Goal: Information Seeking & Learning: Check status

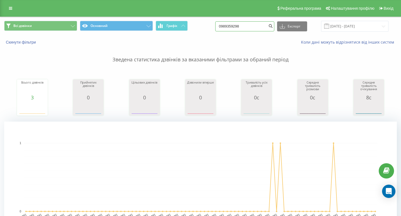
click at [255, 26] on input "0989359298" at bounding box center [244, 26] width 59 height 10
paste input "[PHONE_NUMBER]"
drag, startPoint x: 239, startPoint y: 25, endPoint x: 219, endPoint y: 24, distance: 20.3
click at [219, 24] on div "Всі дзвінки Основний Графік +38 097 864 87 10 Експорт .csv .xls .xlsx 19.05.202…" at bounding box center [200, 26] width 392 height 11
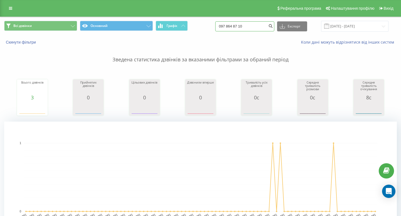
type input "097 864 87 10"
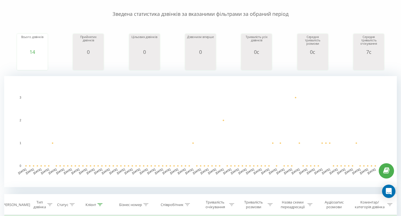
scroll to position [10, 0]
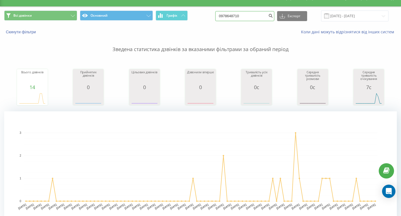
click at [262, 17] on input "0978648710" at bounding box center [244, 16] width 59 height 10
paste input "+38 067 903 44 26"
drag, startPoint x: 239, startPoint y: 16, endPoint x: 216, endPoint y: 16, distance: 22.3
click at [216, 16] on div "Всі дзвінки Основний Графік +38 067 903 44 26 Експорт .csv .xls .xlsx 19.05.202…" at bounding box center [200, 16] width 392 height 11
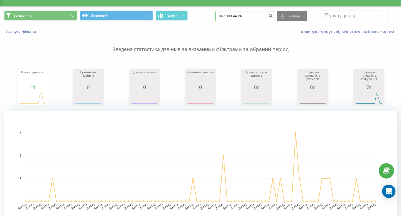
type input "067 903 44 26"
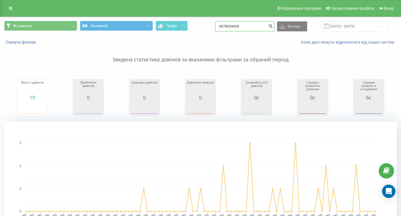
click at [245, 26] on input "0679034426" at bounding box center [244, 26] width 59 height 10
paste input "+38 097 179 06 42"
drag, startPoint x: 239, startPoint y: 27, endPoint x: 193, endPoint y: 18, distance: 47.0
click at [193, 18] on div "Всі дзвінки Основний Графік +38 097 179 06 42 Експорт .csv .xls .xlsx 19.05.202…" at bounding box center [200, 26] width 400 height 19
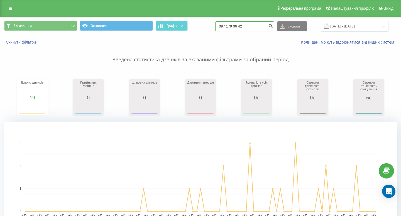
type input "097 179 06 42"
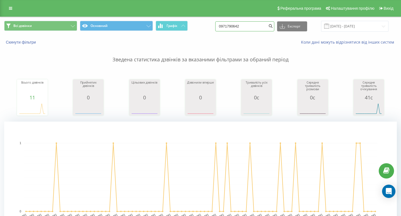
click at [253, 23] on input "0971790642" at bounding box center [244, 26] width 59 height 10
paste input "+38 067 262 62 44"
drag, startPoint x: 239, startPoint y: 26, endPoint x: 213, endPoint y: 26, distance: 26.7
click at [213, 26] on div "Всі дзвінки Основний Графік +38 067 262 62 44 Експорт .csv .xls .xlsx 19.05.202…" at bounding box center [200, 26] width 392 height 11
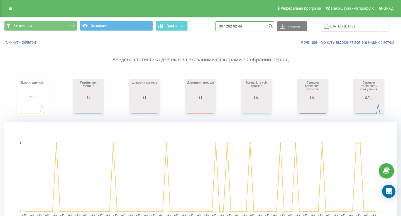
type input "067 262 62 44"
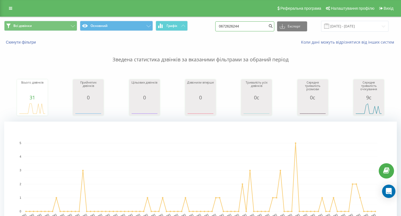
click at [235, 23] on input "0672626244" at bounding box center [244, 26] width 59 height 10
paste input "+38 067 231 85 40"
drag, startPoint x: 239, startPoint y: 26, endPoint x: 225, endPoint y: 26, distance: 14.2
click at [226, 26] on div "Всі дзвінки Основний Графік +38 067 231 85 40 Експорт .csv .xls .xlsx 19.05.202…" at bounding box center [200, 26] width 392 height 11
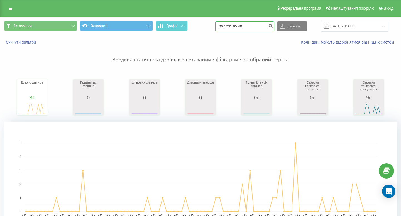
type input "067 231 85 40"
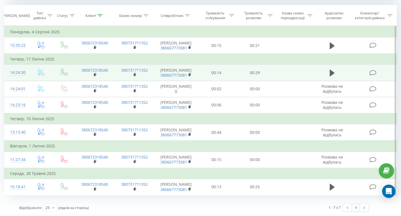
scroll to position [122, 0]
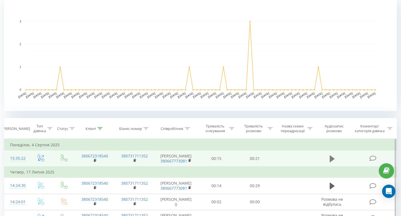
click at [329, 160] on icon at bounding box center [331, 159] width 5 height 8
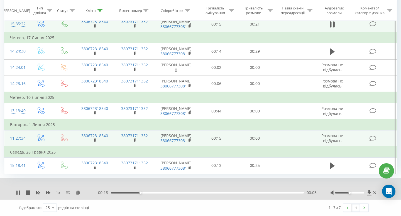
scroll to position [276, 0]
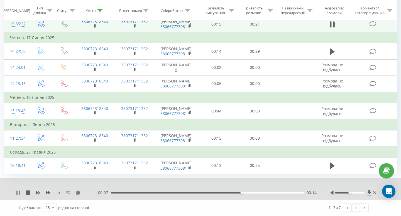
click at [16, 195] on icon at bounding box center [18, 193] width 4 height 4
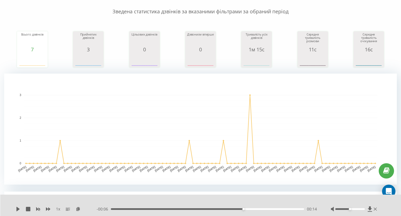
scroll to position [0, 0]
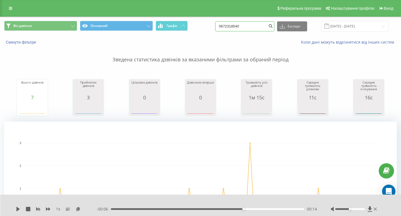
click at [261, 28] on input "0672318540" at bounding box center [244, 26] width 59 height 10
paste input "+38 067 354 58 94"
drag, startPoint x: 239, startPoint y: 26, endPoint x: 225, endPoint y: 25, distance: 13.6
click at [225, 26] on div "Всі дзвінки Основний Графік +38 067 354 58 94 Експорт .csv .xls .xlsx 19.05.202…" at bounding box center [200, 26] width 392 height 11
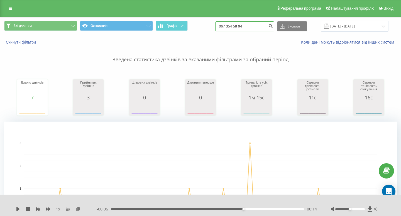
type input "067 354 58 94"
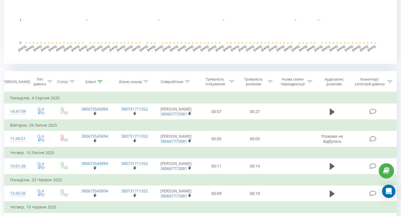
scroll to position [170, 0]
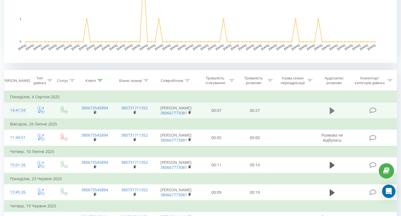
click at [333, 115] on icon at bounding box center [331, 111] width 5 height 8
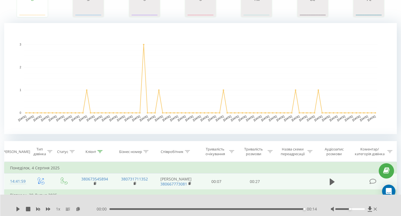
scroll to position [0, 0]
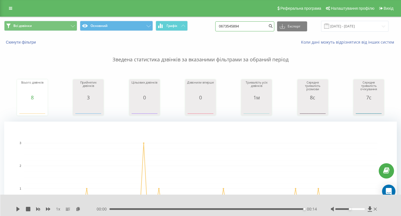
click at [259, 28] on input "0673545894" at bounding box center [244, 26] width 59 height 10
paste input "+38 097 332 31 63"
drag, startPoint x: 239, startPoint y: 27, endPoint x: 206, endPoint y: 27, distance: 33.7
click at [206, 27] on div "Всі дзвінки Основний Графік +38 097 332 31 63 Експорт .csv .xls .xlsx 19.05.202…" at bounding box center [200, 26] width 392 height 11
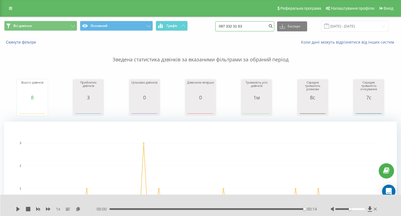
type input "097 332 31 63"
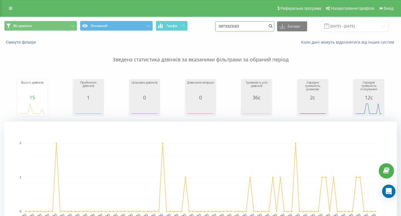
click at [238, 28] on input "0973323163" at bounding box center [244, 26] width 59 height 10
paste input "+38 097 702 80 75"
drag, startPoint x: 239, startPoint y: 26, endPoint x: 184, endPoint y: 24, distance: 54.8
click at [186, 25] on div "Всі дзвінки Основний Графік +38 097 702 80 75 Експорт .csv .xls .xlsx 19.05.202…" at bounding box center [200, 26] width 392 height 11
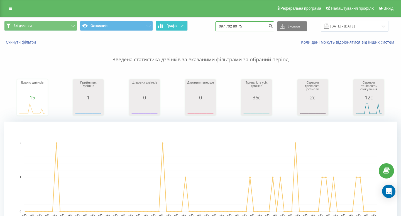
type input "097 702 80 75"
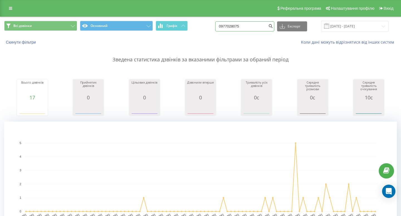
click at [248, 28] on input "0977028075" at bounding box center [244, 26] width 59 height 10
paste input "+38 097 218 42 83"
drag, startPoint x: 238, startPoint y: 26, endPoint x: 210, endPoint y: 26, distance: 28.1
click at [212, 26] on div "Всі дзвінки Основний Графік +38 097 218 42 83 Експорт .csv .xls .xlsx 19.05.202…" at bounding box center [200, 26] width 392 height 11
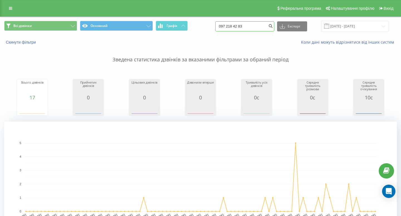
type input "097 218 42 83"
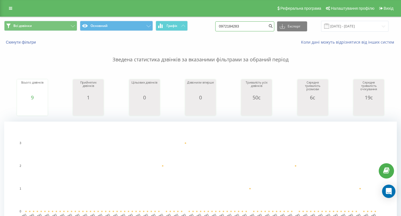
click at [260, 27] on input "0972184283" at bounding box center [244, 26] width 59 height 10
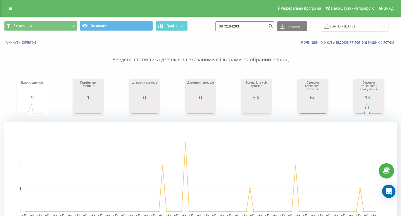
click at [260, 27] on input "0972184283" at bounding box center [244, 26] width 59 height 10
paste input "[PHONE_NUMBER]"
drag, startPoint x: 240, startPoint y: 26, endPoint x: 229, endPoint y: 23, distance: 12.0
click at [229, 23] on div "Всі дзвінки Основний Графік +38 050 101 00 70 Експорт .csv .xls .xlsx 19.05.202…" at bounding box center [200, 26] width 392 height 11
type input "050 101 00 70"
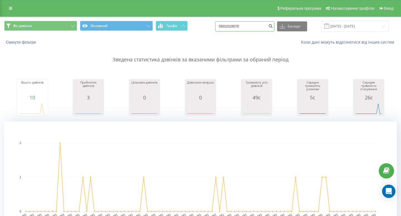
click at [257, 29] on input "0501010070" at bounding box center [244, 26] width 59 height 10
paste input "+38 098 994 24 95"
drag, startPoint x: 238, startPoint y: 25, endPoint x: 195, endPoint y: 30, distance: 43.3
click at [197, 29] on div "Всі дзвінки Основний Графік +38 098 994 24 95 Експорт .csv .xls .xlsx 19.05.202…" at bounding box center [200, 26] width 392 height 11
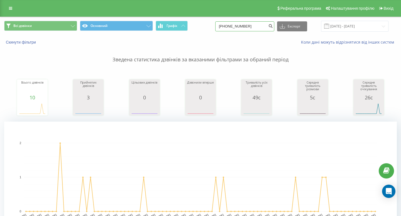
click at [238, 24] on input "+38 098 994 24 95" at bounding box center [244, 26] width 59 height 10
drag, startPoint x: 239, startPoint y: 26, endPoint x: 225, endPoint y: 26, distance: 14.7
click at [225, 26] on div "Всі дзвінки Основний Графік +38 098 994 24 95 Експорт .csv .xls .xlsx 19.05.202…" at bounding box center [200, 26] width 392 height 11
type input "098 994 24 95"
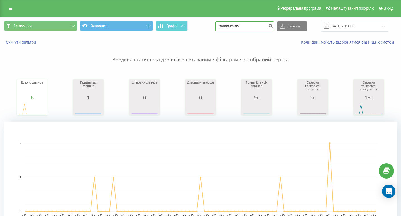
click at [254, 27] on input "0989942495" at bounding box center [244, 26] width 59 height 10
paste input "+38 097 125 43 37"
drag, startPoint x: 239, startPoint y: 26, endPoint x: 226, endPoint y: 25, distance: 13.7
click at [226, 26] on div "Всі дзвінки Основний Графік +38 097 125 43 37 Експорт .csv .xls .xlsx 19.05.202…" at bounding box center [200, 26] width 392 height 11
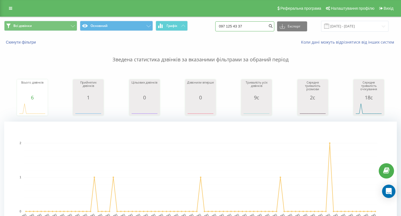
type input "097 125 43 37"
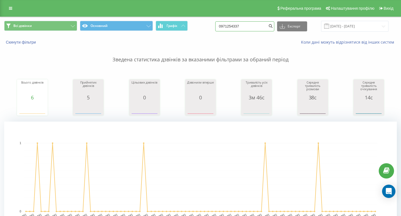
click at [248, 28] on input "0971254337" at bounding box center [244, 26] width 59 height 10
paste input "+38 067 362 65 69"
drag, startPoint x: 238, startPoint y: 26, endPoint x: 184, endPoint y: 22, distance: 53.5
click at [191, 26] on div "Всі дзвінки Основний Графік 8 067 362 65 69 Експорт .csv .xls .xlsx 19.05.2025 …" at bounding box center [200, 26] width 392 height 11
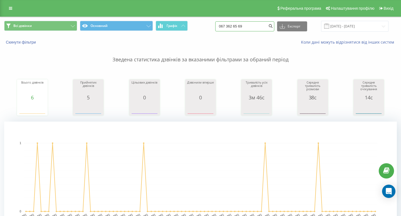
type input "067 362 65 69"
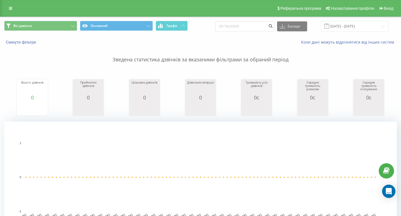
click at [257, 20] on div "Всі дзвінки Основний Графік 0673626569 Експорт .csv .xls .xlsx 19.05.2025 - 19.…" at bounding box center [200, 26] width 400 height 19
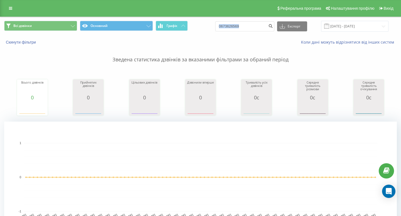
click at [257, 20] on div "Всі дзвінки Основний Графік 0673626569 Експорт .csv .xls .xlsx 19.05.2025 - 19.…" at bounding box center [200, 26] width 400 height 19
click at [242, 26] on input "0673626569" at bounding box center [244, 26] width 59 height 10
paste input "+38 050 377 56 87"
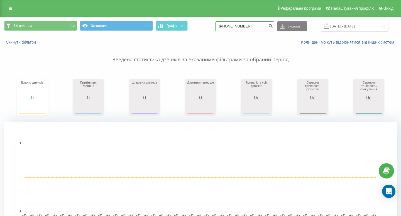
drag, startPoint x: 239, startPoint y: 26, endPoint x: 226, endPoint y: 26, distance: 13.6
click at [226, 26] on div "Всі дзвінки Основний Графік +38 050 377 56 87 Експорт .csv .xls .xlsx 19.05.202…" at bounding box center [200, 26] width 392 height 11
type input "050 377 56 87"
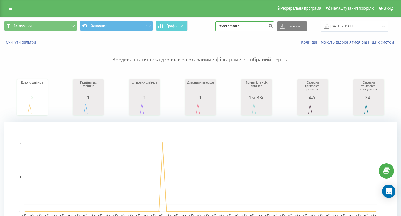
click at [255, 28] on input "0503775687" at bounding box center [244, 26] width 59 height 10
paste input "+38 050 920 75 08"
drag, startPoint x: 239, startPoint y: 26, endPoint x: 223, endPoint y: 26, distance: 15.6
click at [226, 26] on div "Всі дзвінки Основний Графік 050 920 75 08 Експорт .csv .xls .xlsx 19.05.2025 - …" at bounding box center [200, 26] width 392 height 11
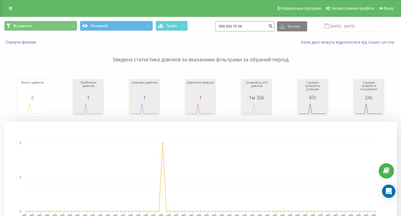
type input "050 920 75 08"
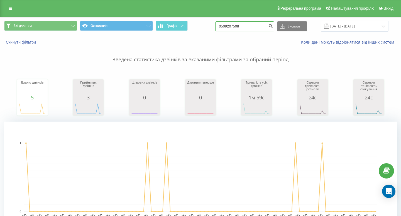
click at [243, 24] on input "0509207508" at bounding box center [244, 26] width 59 height 10
paste input "[PHONE_NUMBER]"
drag, startPoint x: 239, startPoint y: 26, endPoint x: 219, endPoint y: 24, distance: 19.5
click at [220, 26] on div "Всі дзвінки Основний Графік 098 772 74 12 Експорт .csv .xls .xlsx [DATE] - [DAT…" at bounding box center [200, 26] width 392 height 11
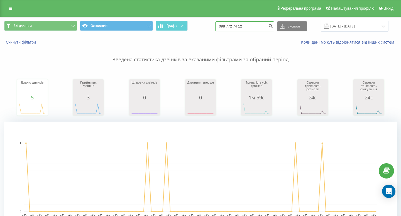
type input "098 772 74 12"
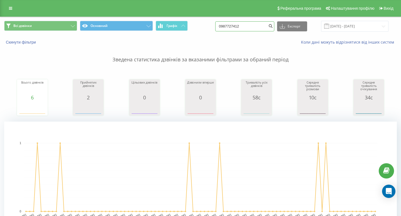
click at [262, 27] on input "0987727412" at bounding box center [244, 26] width 59 height 10
paste input "+38 067 208 16 63"
drag, startPoint x: 239, startPoint y: 26, endPoint x: 205, endPoint y: 26, distance: 33.7
click at [206, 26] on div "Всі дзвінки Основний Графік +38 067 208 16 63 Експорт .csv .xls .xlsx 19.05.202…" at bounding box center [200, 26] width 392 height 11
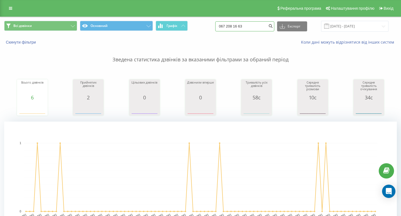
type input "067 208 16 63"
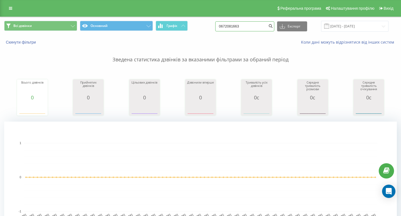
click at [244, 22] on input "0672081663" at bounding box center [244, 26] width 59 height 10
paste input "[PHONE_NUMBER]"
drag, startPoint x: 240, startPoint y: 26, endPoint x: 219, endPoint y: 26, distance: 20.6
click at [221, 26] on div "Всі дзвінки Основний Графік [PHONE_NUMBER] Експорт .csv .xls .xlsx [DATE] - [DA…" at bounding box center [200, 26] width 392 height 11
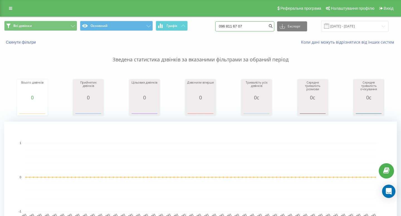
type input "096 811 67 07"
click at [256, 32] on div "0968116707 Експорт .csv .xls .xlsx 19.05.2025 - 19.08.2025" at bounding box center [301, 26] width 173 height 11
click at [256, 28] on input "0968116707" at bounding box center [244, 26] width 59 height 10
paste input "7 823 36 06"
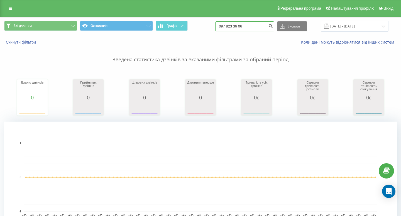
type input "097 823 36 06"
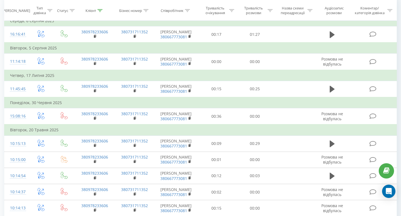
scroll to position [151, 0]
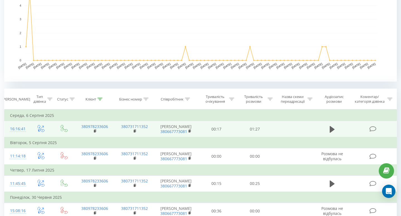
click at [326, 122] on td at bounding box center [331, 129] width 37 height 16
click at [329, 125] on td at bounding box center [331, 129] width 37 height 16
click at [330, 132] on icon at bounding box center [331, 129] width 5 height 7
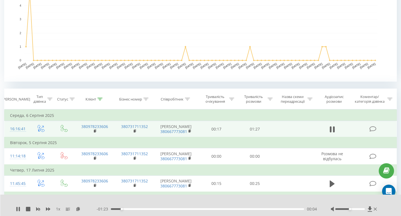
click at [199, 209] on div "00:04" at bounding box center [207, 210] width 193 height 2
click at [283, 210] on div "- 00:42 00:45 00:45" at bounding box center [207, 210] width 220 height 6
click at [285, 208] on div "- 00:41 00:46 00:46" at bounding box center [207, 210] width 220 height 6
click at [284, 209] on div "00:47" at bounding box center [207, 210] width 193 height 2
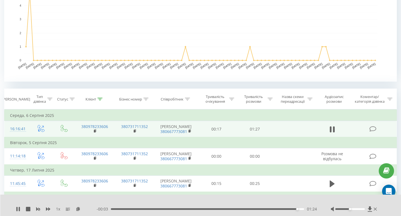
click at [267, 209] on div "01:24" at bounding box center [207, 210] width 193 height 2
click at [19, 208] on icon at bounding box center [19, 209] width 1 height 4
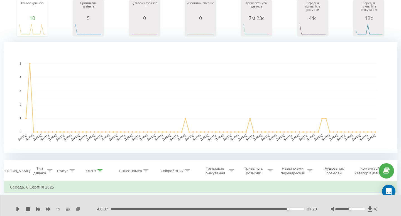
scroll to position [0, 0]
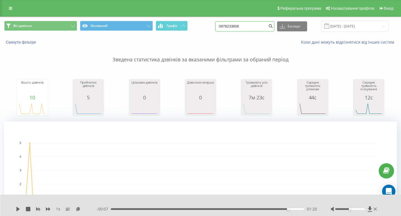
click at [266, 28] on input "0978233606" at bounding box center [244, 26] width 59 height 10
paste input "+38 096 713 32 7"
drag, startPoint x: 239, startPoint y: 27, endPoint x: 208, endPoint y: 27, distance: 31.4
click at [208, 27] on div "Всі дзвінки Основний Графік +38 096 713 32 76 Експорт .csv .xls .xlsx 19.05.202…" at bounding box center [200, 26] width 392 height 11
type input "096 713 32 76"
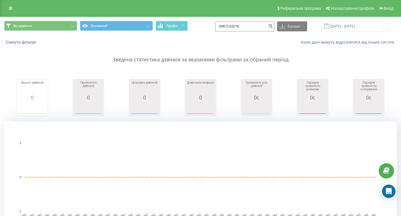
click at [266, 30] on input "0967133276" at bounding box center [244, 26] width 59 height 10
paste input "+38 067 810 79 65"
drag, startPoint x: 239, startPoint y: 26, endPoint x: 198, endPoint y: 24, distance: 41.2
click at [203, 26] on div "Всі дзвінки Основний Графік +38 067 810 79 65 Експорт .csv .xls .xlsx 19.05.202…" at bounding box center [200, 26] width 392 height 11
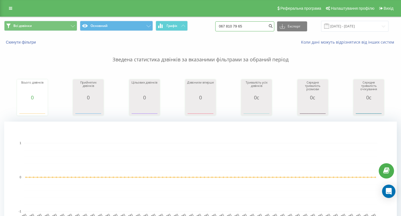
type input "067 810 79 65"
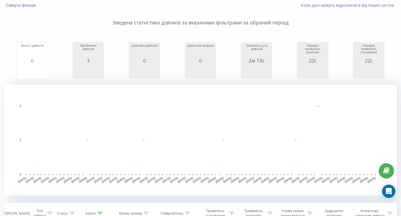
scroll to position [11, 0]
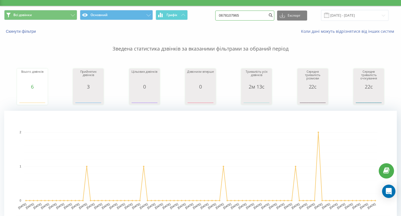
click at [251, 17] on input "0678107965" at bounding box center [244, 16] width 59 height 10
paste input "+38 067 459 98 49"
drag, startPoint x: 239, startPoint y: 14, endPoint x: 220, endPoint y: 14, distance: 18.9
click at [220, 14] on div "Всі дзвінки Основний Графік +38 067 459 98 49 Експорт .csv .xls .xlsx 19.05.202…" at bounding box center [200, 15] width 392 height 11
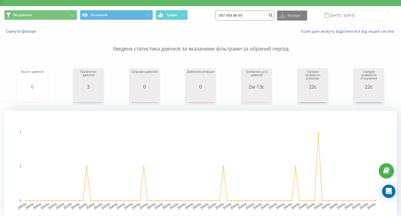
type input "067 459 98 49"
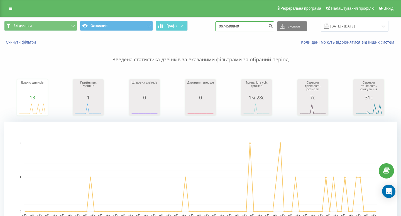
click at [246, 28] on input "0674599849" at bounding box center [244, 26] width 59 height 10
paste input "+38 097 599 23 56"
drag, startPoint x: 241, startPoint y: 28, endPoint x: 199, endPoint y: 28, distance: 41.2
click at [201, 28] on div "Всі дзвінки Основний Графік +38 097 599 23 56 Експорт .csv .xls .xlsx 19.05.202…" at bounding box center [200, 26] width 392 height 11
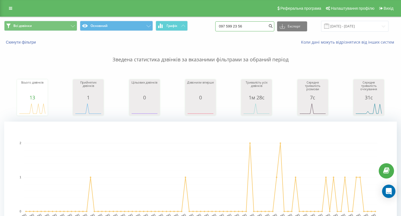
type input "097 599 23 56"
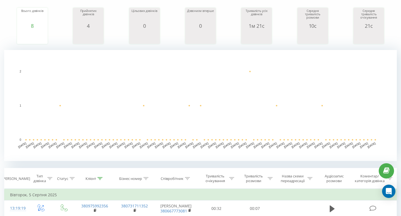
scroll to position [1, 0]
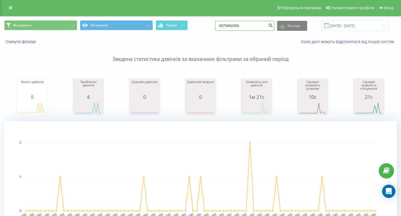
click at [248, 28] on input "0975992356" at bounding box center [244, 26] width 59 height 10
paste input "+38 067 592 84 83"
drag, startPoint x: 239, startPoint y: 25, endPoint x: 211, endPoint y: 23, distance: 28.2
click at [211, 23] on div "Всі дзвінки Основний Графік +38 067 592 84 83 Експорт .csv .xls .xlsx 19.05.202…" at bounding box center [200, 25] width 392 height 11
type input "067 592 84 83"
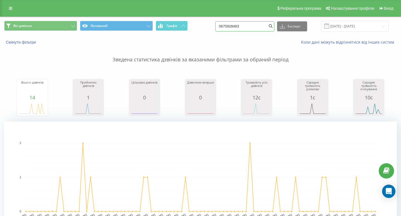
click at [255, 29] on input "0675928483" at bounding box center [244, 26] width 59 height 10
paste input "+38 067 693 03 21"
drag, startPoint x: 237, startPoint y: 25, endPoint x: 228, endPoint y: 25, distance: 8.9
click at [228, 25] on div "Всі дзвінки Основний Графік +38 067 693 03 21 Експорт .csv .xls .xlsx 19.05.202…" at bounding box center [200, 26] width 392 height 11
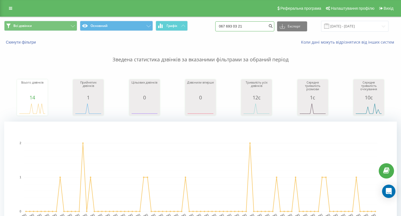
type input "067 693 03 21"
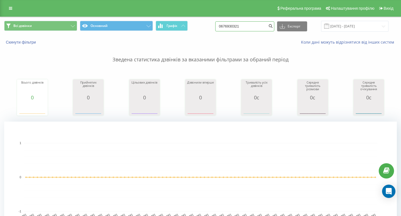
click at [259, 28] on input "0676930321" at bounding box center [244, 26] width 59 height 10
paste input "+38 050 373 47 22"
drag, startPoint x: 240, startPoint y: 26, endPoint x: 213, endPoint y: 24, distance: 27.4
click at [213, 24] on div "Всі дзвінки Основний Графік +38 050 373 47 22 Експорт .csv .xls .xlsx 19.05.202…" at bounding box center [200, 26] width 392 height 11
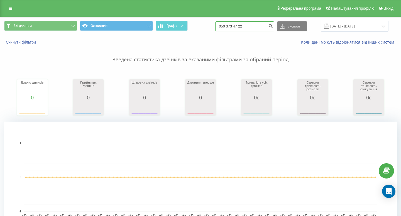
type input "050 373 47 22"
click at [264, 25] on input "0503734722" at bounding box center [244, 26] width 59 height 10
paste input "+38 050 219 19 38"
drag, startPoint x: 240, startPoint y: 26, endPoint x: 211, endPoint y: 26, distance: 28.9
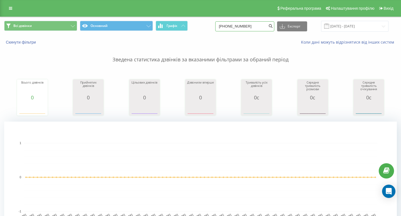
click at [215, 26] on div "Всі дзвінки Основний Графік +38 050 219 19 38 Експорт .csv .xls .xlsx 19.05.202…" at bounding box center [200, 26] width 392 height 11
type input "050 219 19 38"
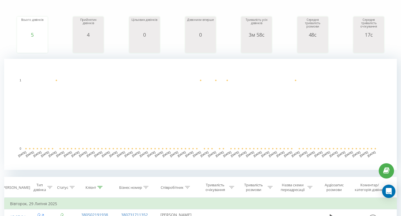
scroll to position [152, 0]
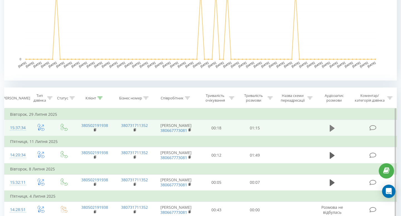
click at [332, 128] on icon at bounding box center [331, 129] width 5 height 8
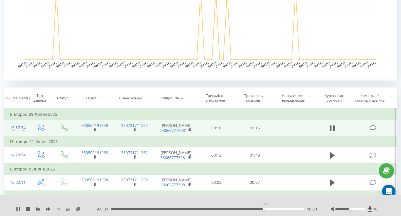
click at [263, 209] on div "00:00" at bounding box center [207, 210] width 193 height 2
click at [269, 209] on div "01:01" at bounding box center [207, 210] width 193 height 2
click at [20, 209] on div "1 x" at bounding box center [56, 210] width 81 height 6
click at [19, 209] on icon at bounding box center [19, 209] width 1 height 4
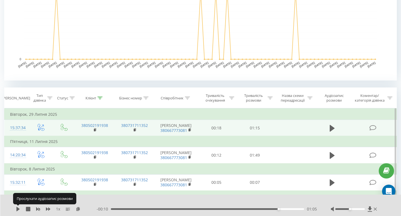
click at [19, 209] on icon at bounding box center [18, 209] width 4 height 4
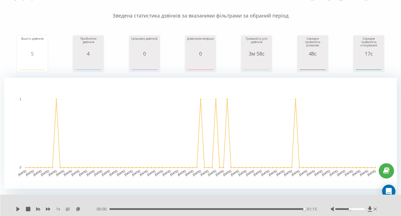
scroll to position [0, 0]
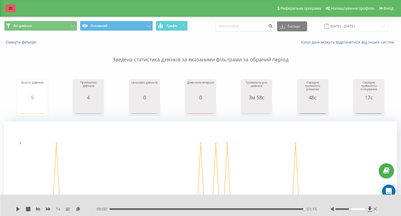
click at [11, 10] on icon at bounding box center [10, 8] width 3 height 4
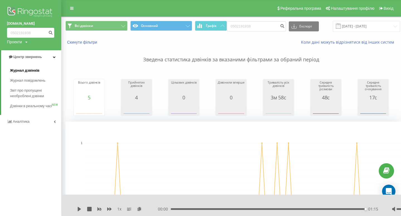
click at [45, 67] on link "Журнал дзвінків" at bounding box center [35, 71] width 51 height 10
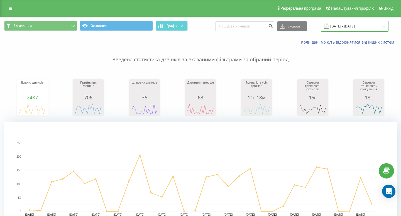
click at [339, 30] on input "19.07.2025 - 19.08.2025" at bounding box center [354, 26] width 67 height 11
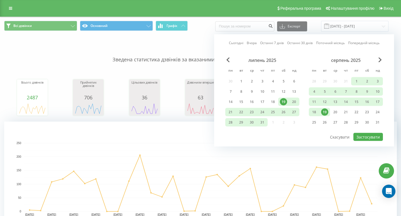
click at [325, 111] on div "19" at bounding box center [324, 112] width 7 height 7
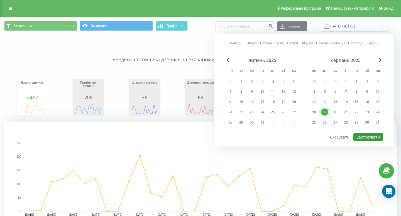
click at [365, 138] on button "Застосувати" at bounding box center [367, 137] width 29 height 8
type input "19.08.2025 - 19.08.2025"
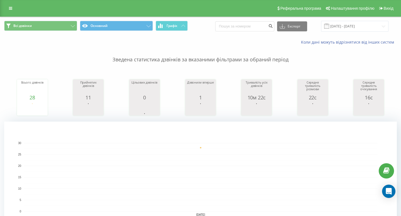
click at [246, 20] on div "Всі дзвінки Основний Графік Експорт .csv .xls .xlsx 19.08.2025 - 19.08.2025" at bounding box center [200, 26] width 400 height 19
click at [242, 26] on input at bounding box center [244, 26] width 59 height 10
paste input "+38 050 377 23 08"
drag, startPoint x: 240, startPoint y: 26, endPoint x: 206, endPoint y: 26, distance: 33.4
click at [208, 26] on div "Всі дзвінки Основний Графік +38 050 377 23 08 Експорт .csv .xls .xlsx 19.08.202…" at bounding box center [200, 26] width 392 height 11
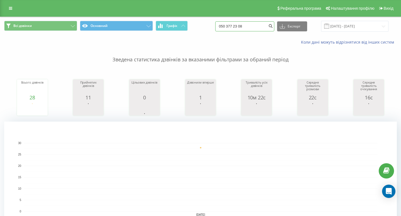
type input "050 377 23 08"
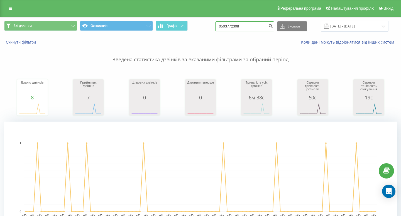
click at [249, 29] on input "0503772308" at bounding box center [244, 26] width 59 height 10
paste input "[PHONE_NUMBER]"
drag, startPoint x: 239, startPoint y: 26, endPoint x: 214, endPoint y: 17, distance: 26.7
click at [218, 22] on div "Всі дзвінки Основний Графік [PHONE_NUMBER] Експорт .csv .xls .xlsx [DATE] - [DA…" at bounding box center [200, 26] width 392 height 11
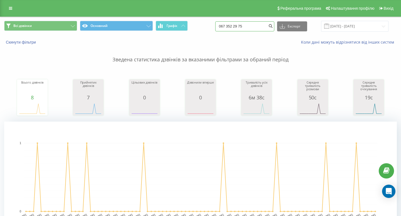
type input "067 352 29 75"
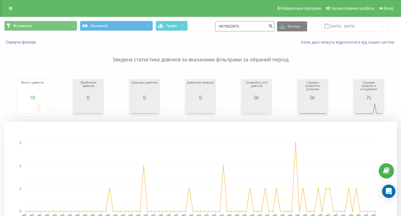
click at [256, 27] on input "0673522975" at bounding box center [244, 26] width 59 height 10
paste input "+38 068 198 96 40"
drag, startPoint x: 239, startPoint y: 28, endPoint x: 213, endPoint y: 27, distance: 25.6
click at [214, 28] on div "Всі дзвінки Основний Графік +38 068 198 96 40 Експорт .csv .xls .xlsx 19.05.202…" at bounding box center [200, 26] width 392 height 11
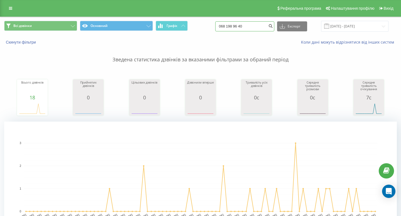
type input "068 198 96 40"
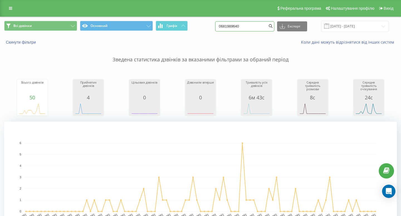
click at [256, 23] on input "0681989640" at bounding box center [244, 26] width 59 height 10
paste input "[PHONE_NUMBER]"
drag, startPoint x: 239, startPoint y: 27, endPoint x: 215, endPoint y: 27, distance: 24.5
click at [216, 27] on div "Всі дзвінки Основний Графік [PHONE_NUMBER] Експорт .csv .xls .xlsx [DATE] - [DA…" at bounding box center [200, 26] width 392 height 11
type input "096 538 80 48"
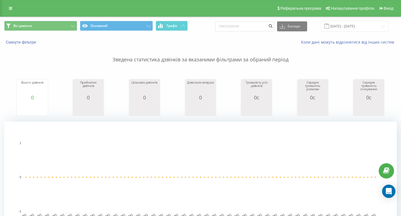
scroll to position [41, 0]
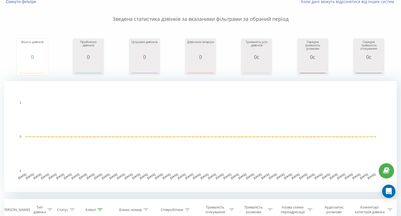
click at [181, 93] on rect "A chart." at bounding box center [200, 136] width 392 height 111
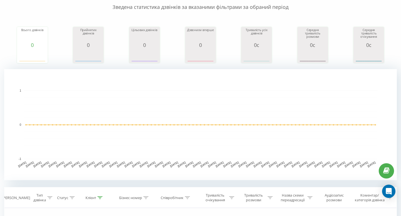
scroll to position [0, 0]
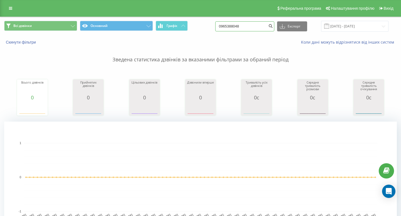
click at [250, 26] on input "0965388048" at bounding box center [244, 26] width 59 height 10
paste input "+38 067 487 90 80"
drag, startPoint x: 241, startPoint y: 27, endPoint x: 192, endPoint y: 24, distance: 48.5
click at [196, 25] on div "Всі дзвінки Основний Графік +38 067 487 90 80 Експорт .csv .xls .xlsx 19.05.202…" at bounding box center [200, 26] width 392 height 11
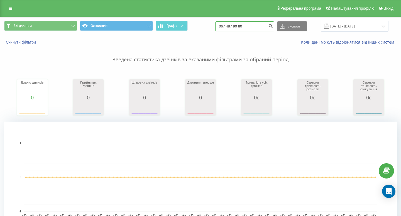
type input "067 487 90 80"
click at [255, 24] on input "0674879080" at bounding box center [244, 26] width 59 height 10
paste input "[PHONE_NUMBER]"
drag, startPoint x: 240, startPoint y: 26, endPoint x: 200, endPoint y: 23, distance: 40.2
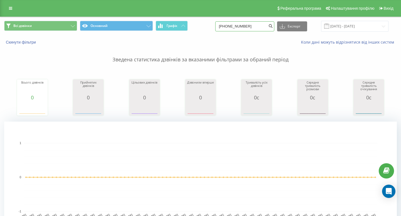
click at [200, 23] on div "Всі дзвінки Основний Графік [PHONE_NUMBER] Експорт .csv .xls .xlsx [DATE] - [DA…" at bounding box center [200, 26] width 392 height 11
type input "096 945 98 69"
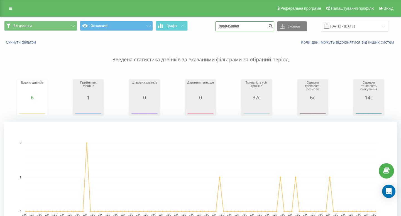
click at [253, 22] on input "0969459869" at bounding box center [244, 26] width 59 height 10
paste input "+38 067 352 10 15"
drag, startPoint x: 240, startPoint y: 27, endPoint x: 217, endPoint y: 25, distance: 22.9
click at [219, 27] on div "Всі дзвінки Основний Графік +38 067 352 10 15 Експорт .csv .xls .xlsx 19.05.202…" at bounding box center [200, 26] width 392 height 11
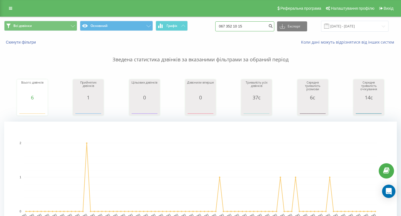
type input "067 352 10 15"
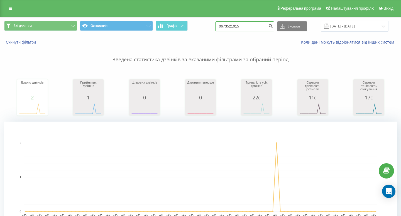
click at [250, 24] on input "0673521015" at bounding box center [244, 26] width 59 height 10
paste input "[PHONE_NUMBER]"
drag, startPoint x: 239, startPoint y: 25, endPoint x: 210, endPoint y: 25, distance: 29.5
click at [210, 25] on div "Всі дзвінки Основний Графік +38 067 701 86 93 Експорт .csv .xls .xlsx 19.05.202…" at bounding box center [200, 26] width 392 height 11
type input "067 701 86 93"
